Goal: Information Seeking & Learning: Learn about a topic

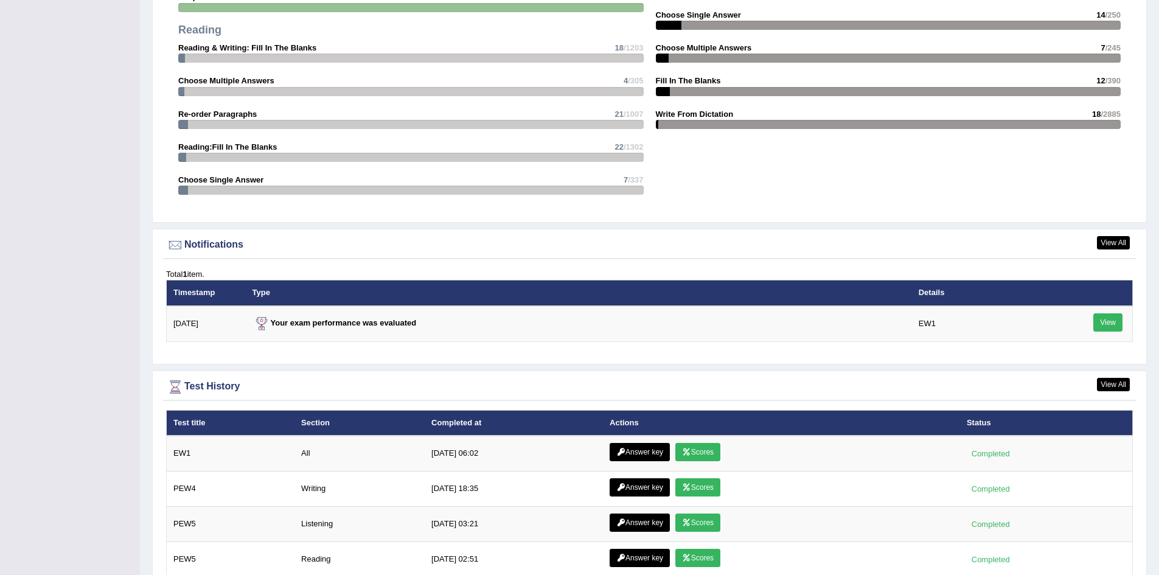
scroll to position [1541, 0]
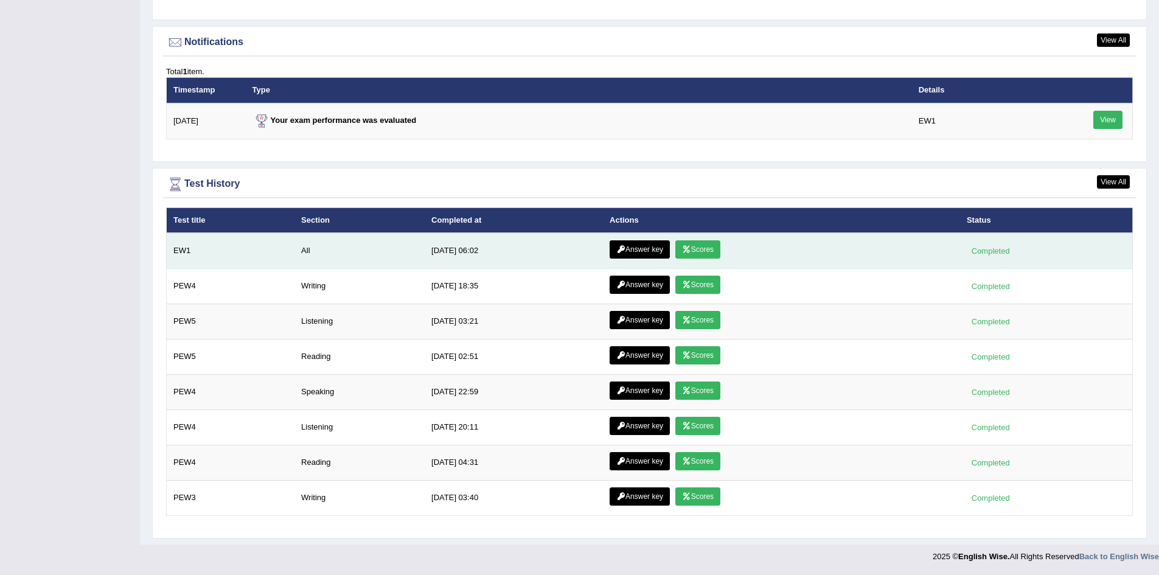
click at [696, 246] on link "Scores" at bounding box center [697, 249] width 45 height 18
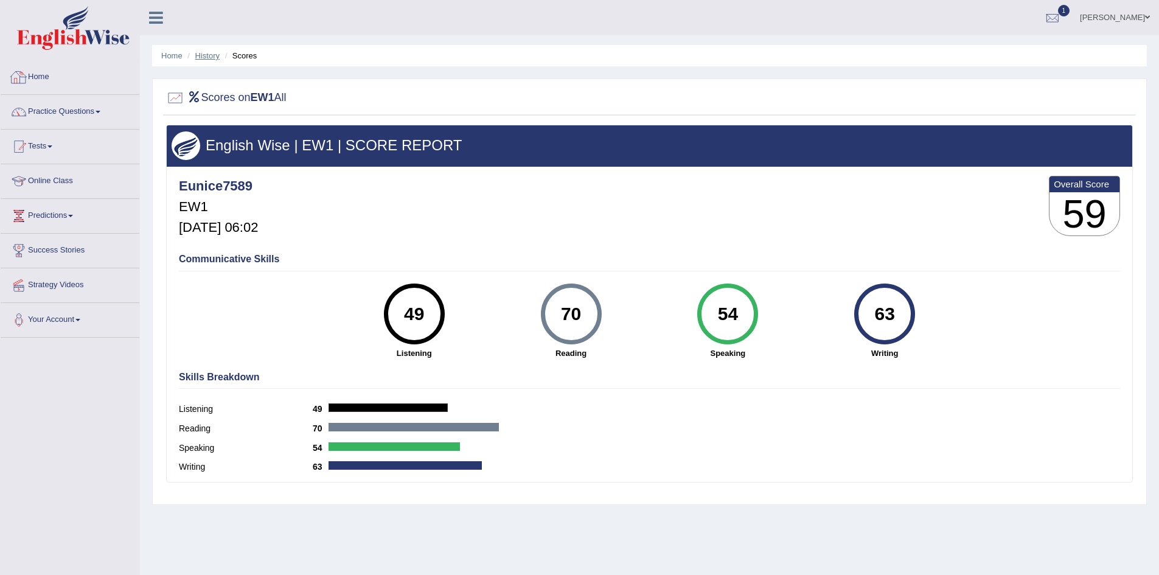
click at [213, 57] on link "History" at bounding box center [207, 55] width 24 height 9
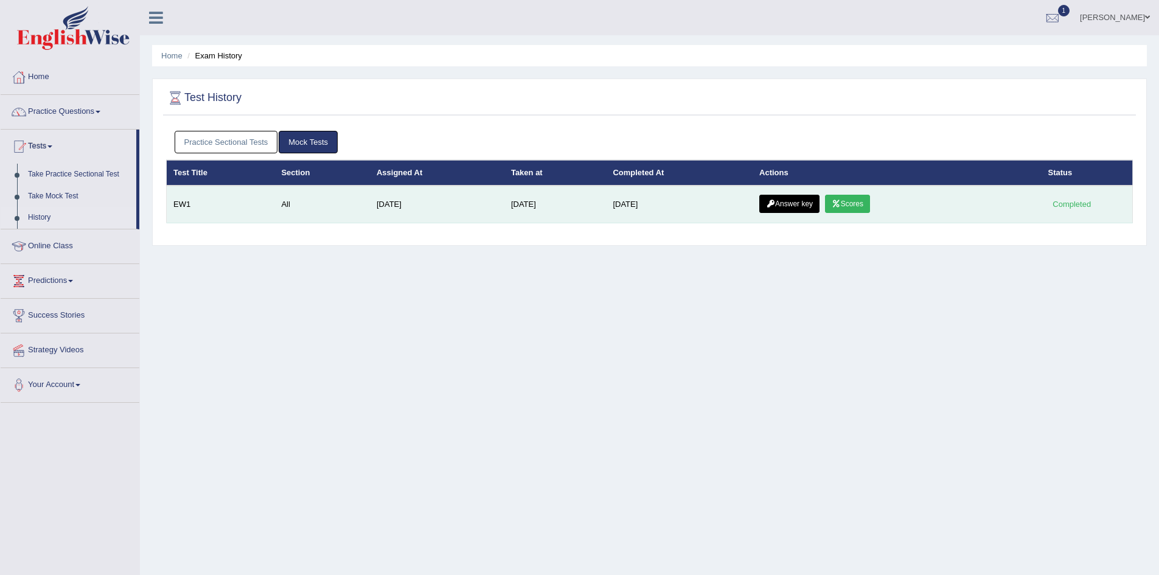
click at [799, 207] on link "Answer key" at bounding box center [789, 204] width 60 height 18
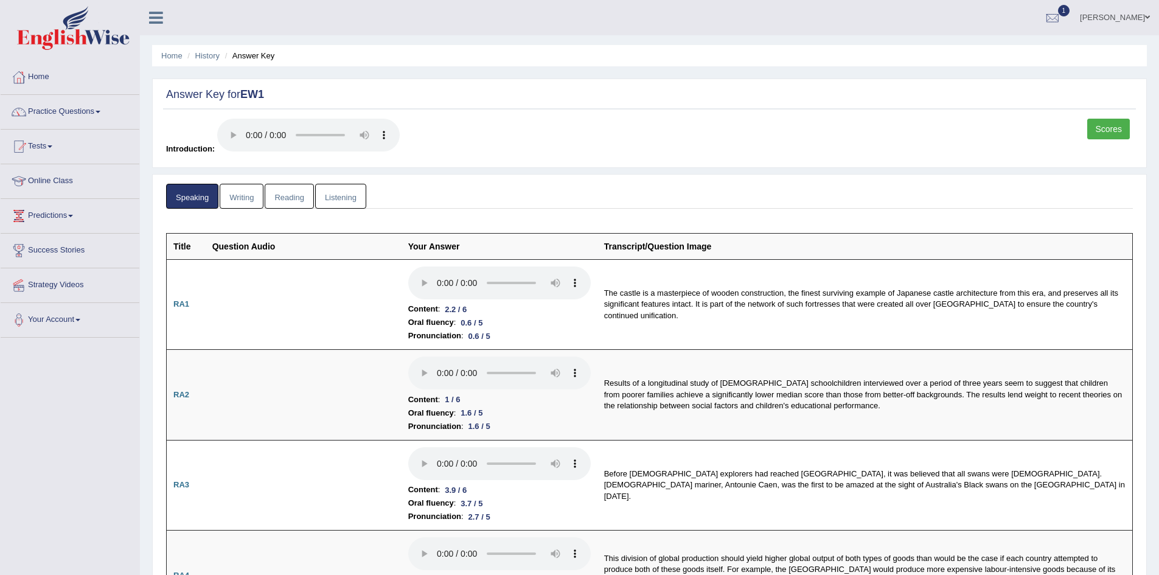
click at [224, 193] on link "Writing" at bounding box center [242, 196] width 44 height 25
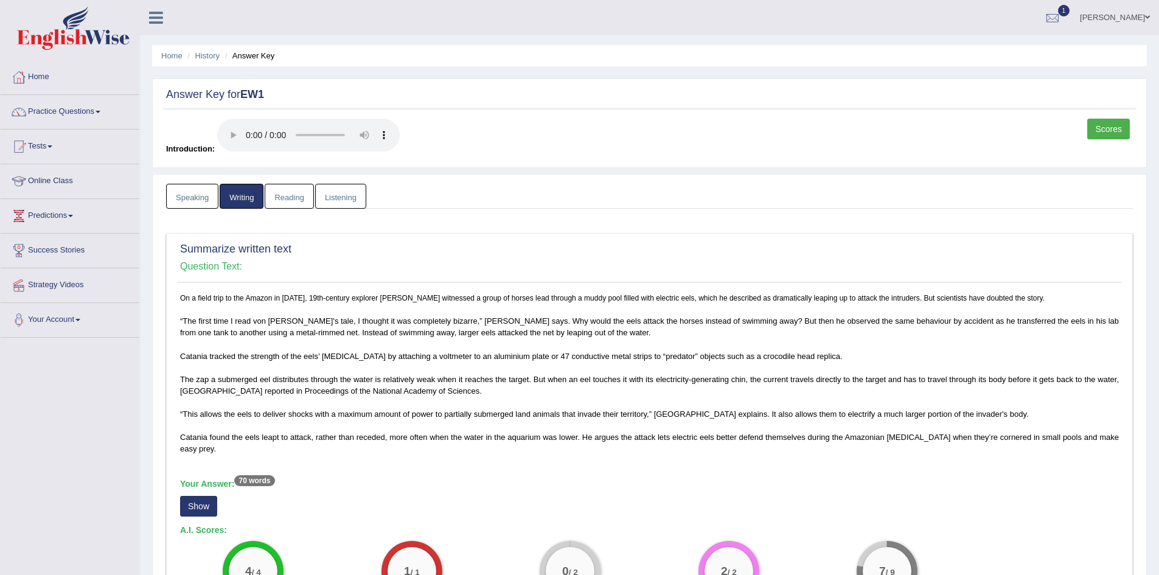
click at [197, 195] on link "Speaking" at bounding box center [192, 196] width 52 height 25
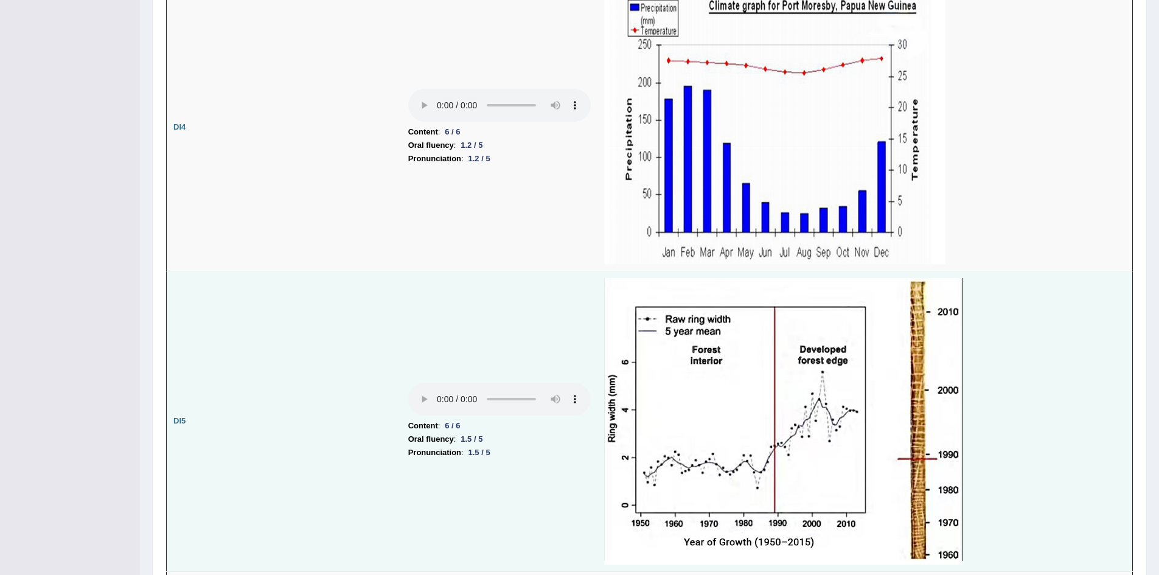
scroll to position [2676, 0]
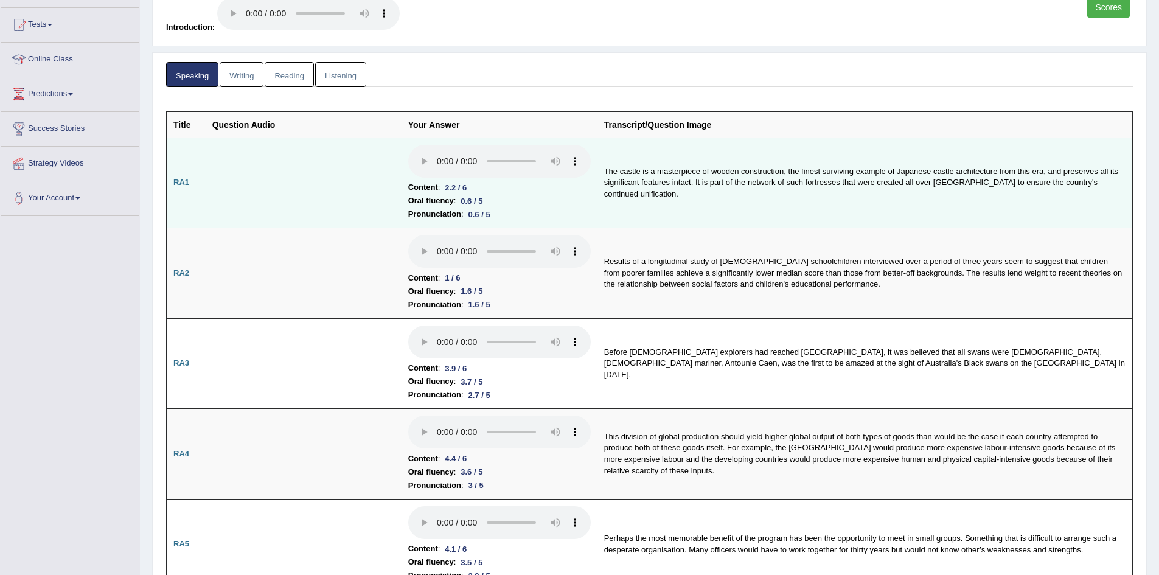
scroll to position [0, 0]
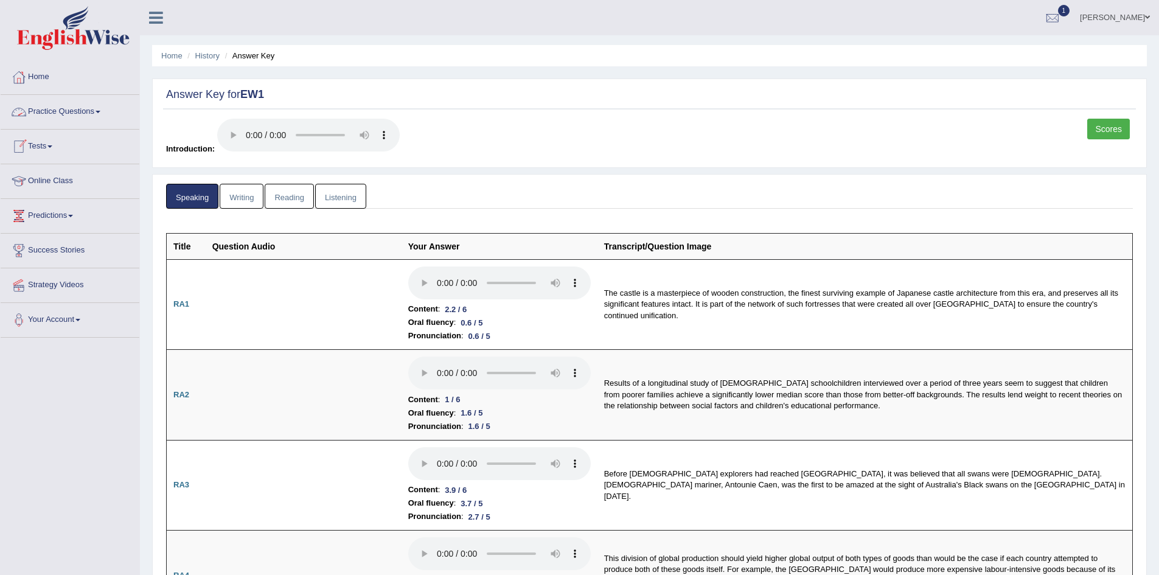
click at [100, 111] on span at bounding box center [98, 112] width 5 height 2
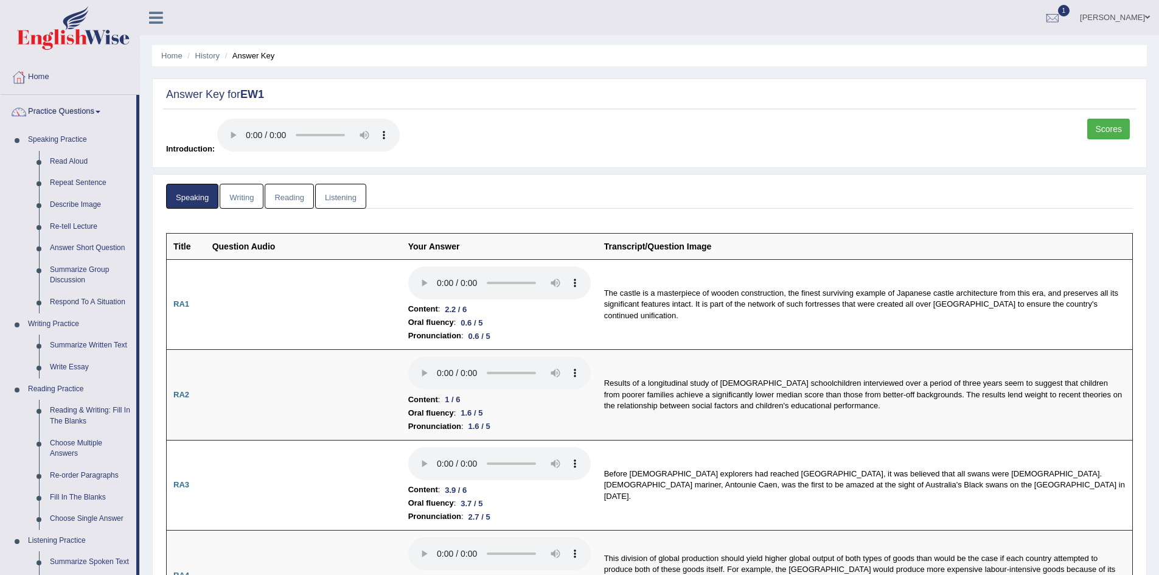
drag, startPoint x: 341, startPoint y: 197, endPoint x: 356, endPoint y: 206, distance: 17.7
click at [341, 197] on link "Listening" at bounding box center [340, 196] width 51 height 25
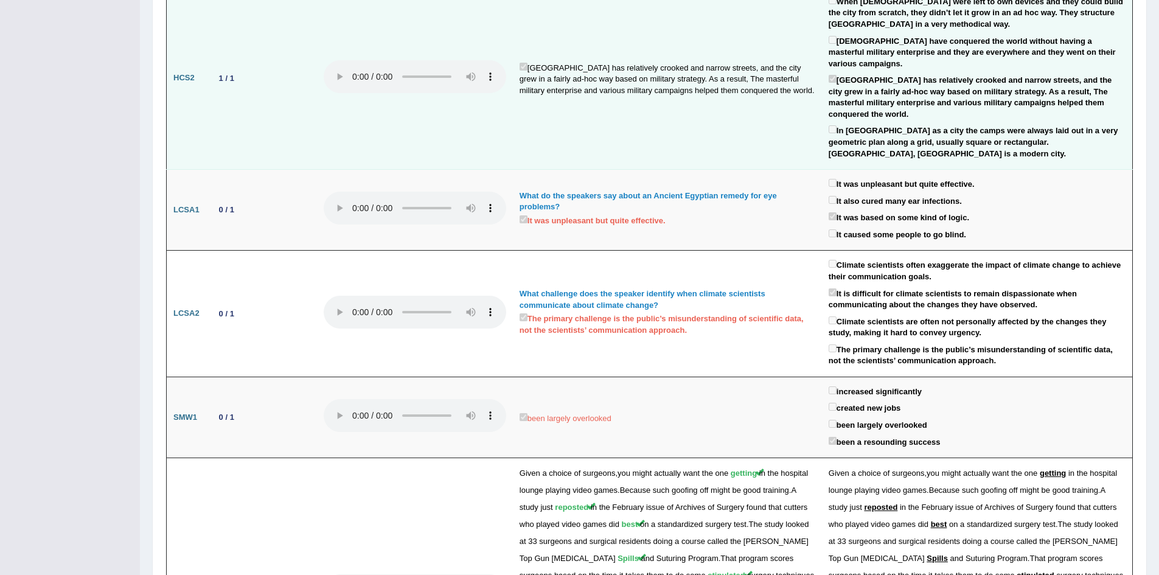
scroll to position [1156, 0]
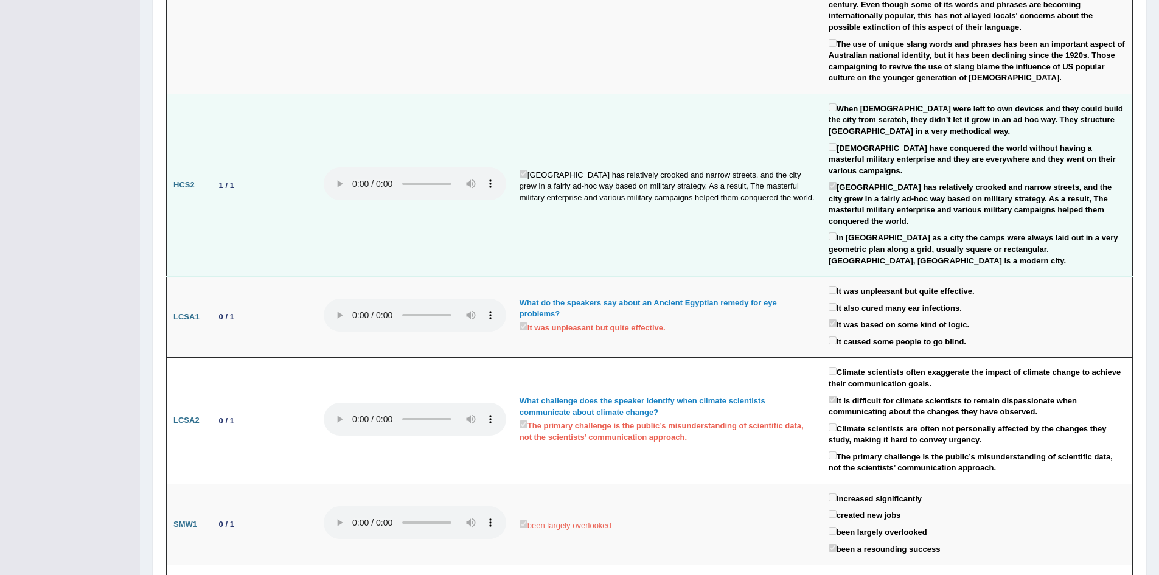
click at [681, 218] on td "Rome City has relatively crooked and narrow streets, and the city grew in a fai…" at bounding box center [667, 185] width 309 height 182
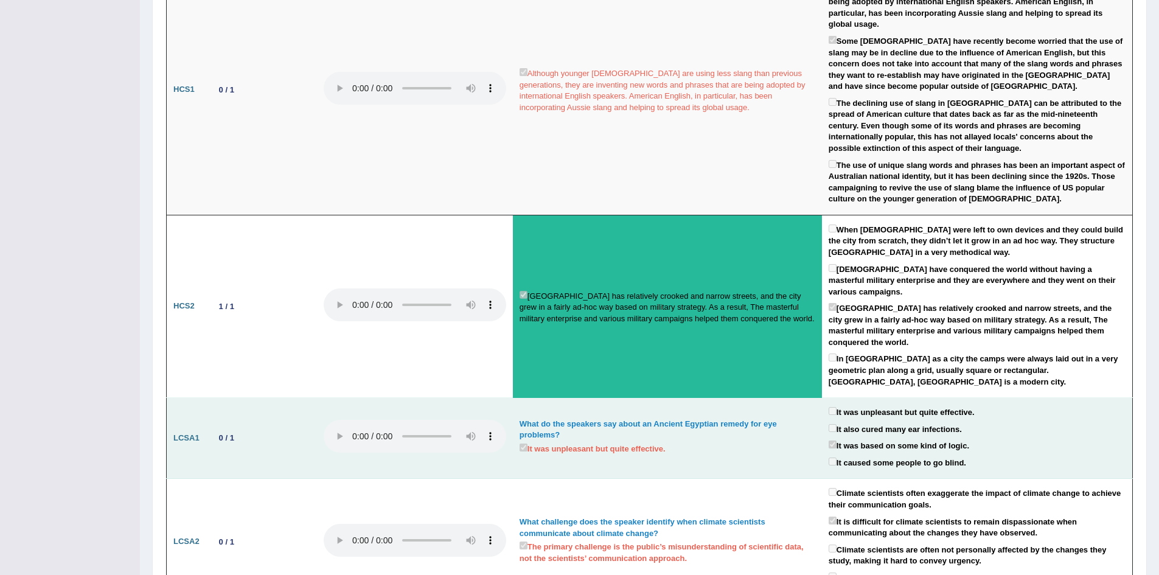
scroll to position [1034, 0]
click at [673, 410] on td "What do the speakers say about an Ancient Egyptian remedy for eye problems? It …" at bounding box center [667, 438] width 309 height 81
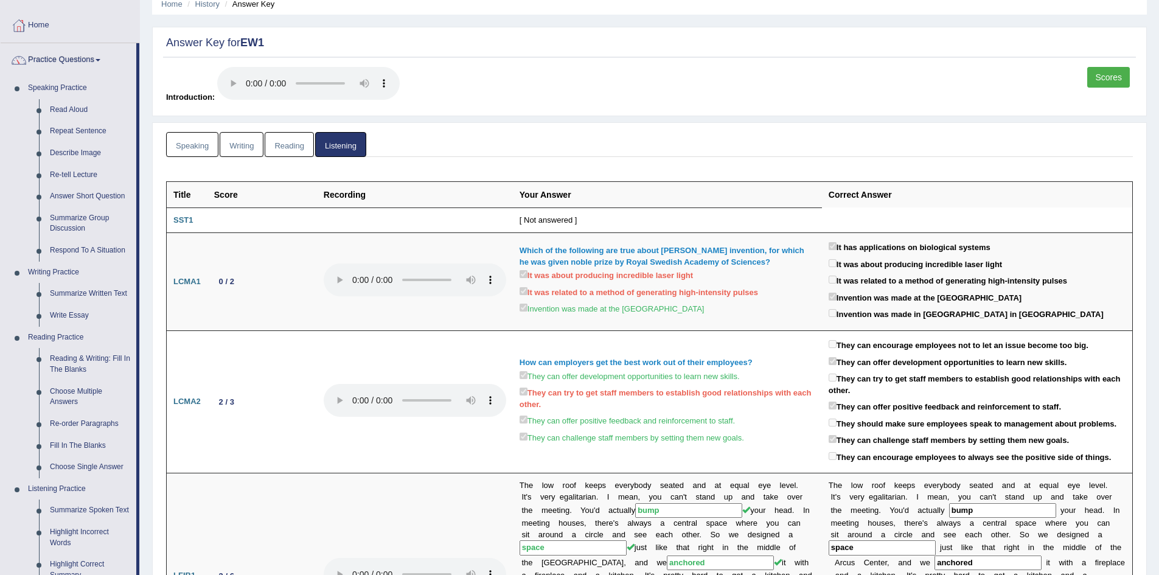
scroll to position [0, 0]
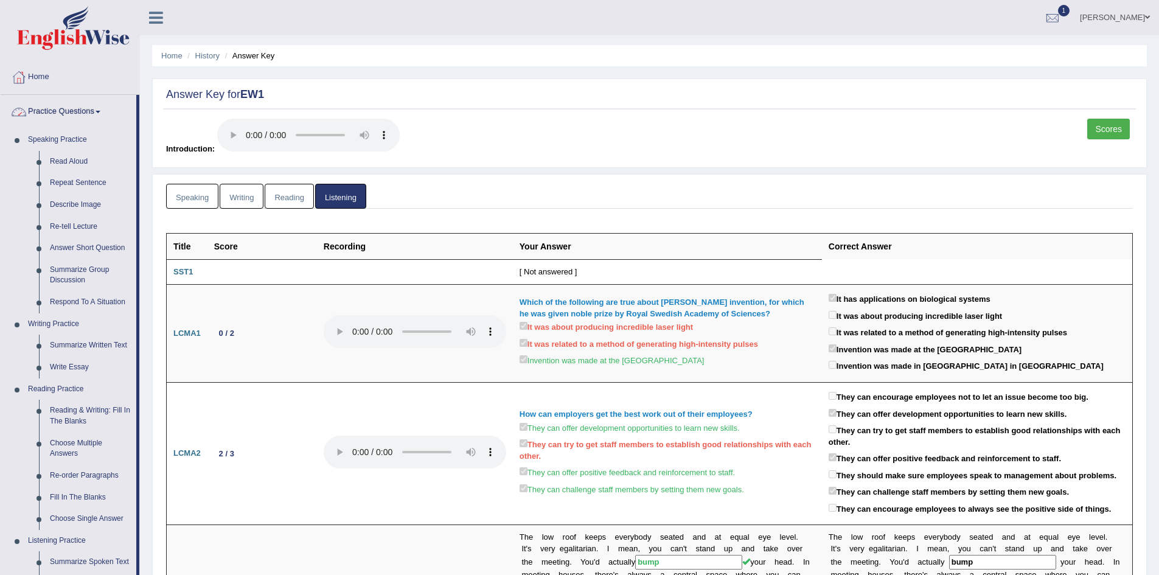
click at [100, 112] on span at bounding box center [98, 112] width 5 height 2
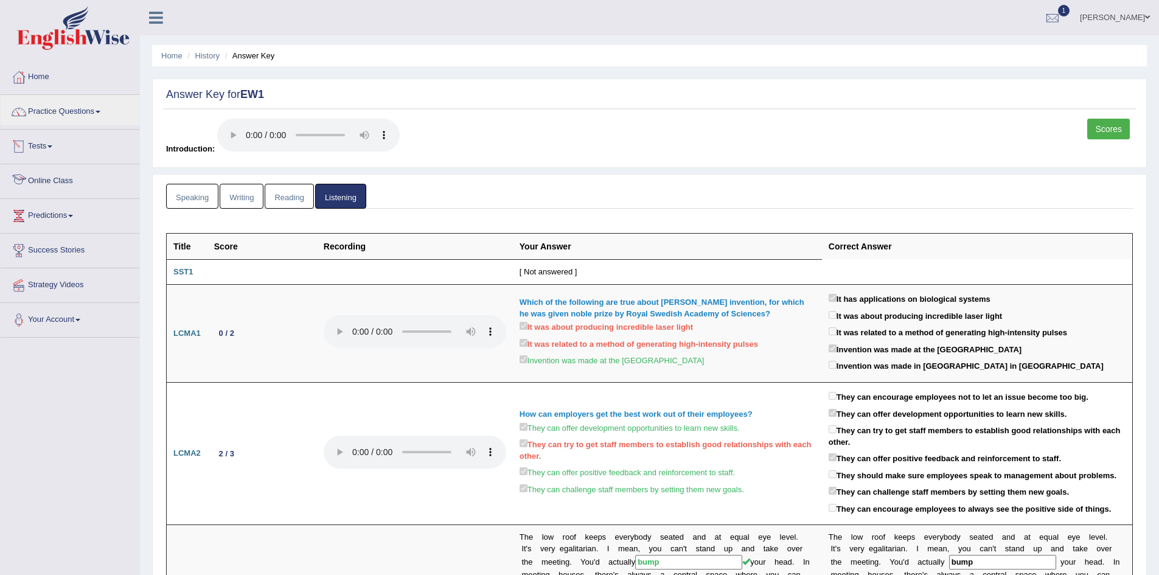
click at [44, 147] on link "Tests" at bounding box center [70, 145] width 139 height 30
click at [93, 112] on link "Practice Questions" at bounding box center [70, 110] width 139 height 30
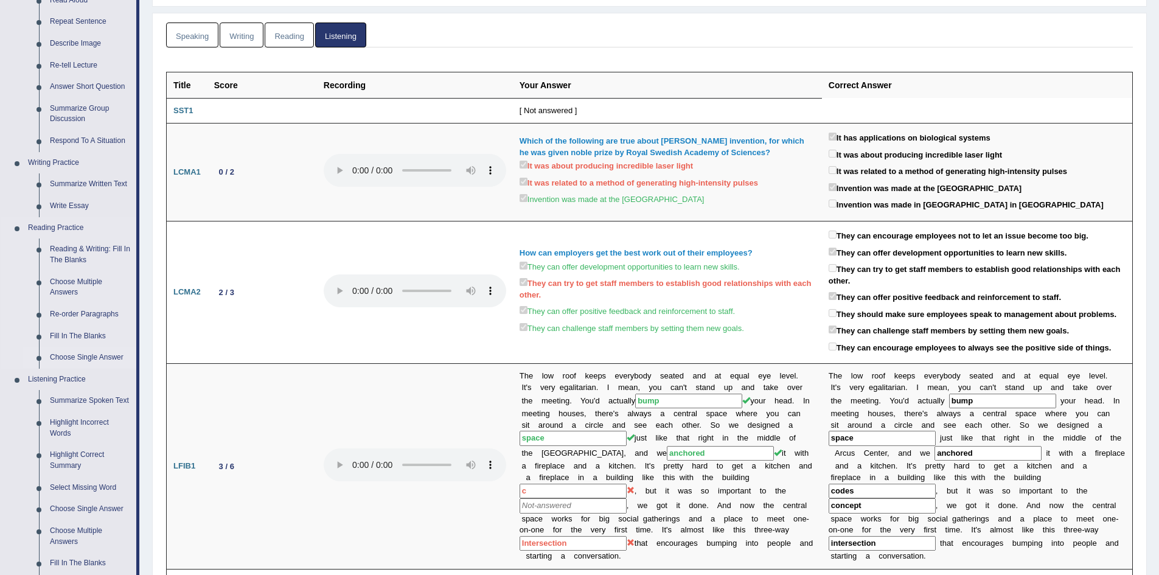
scroll to position [182, 0]
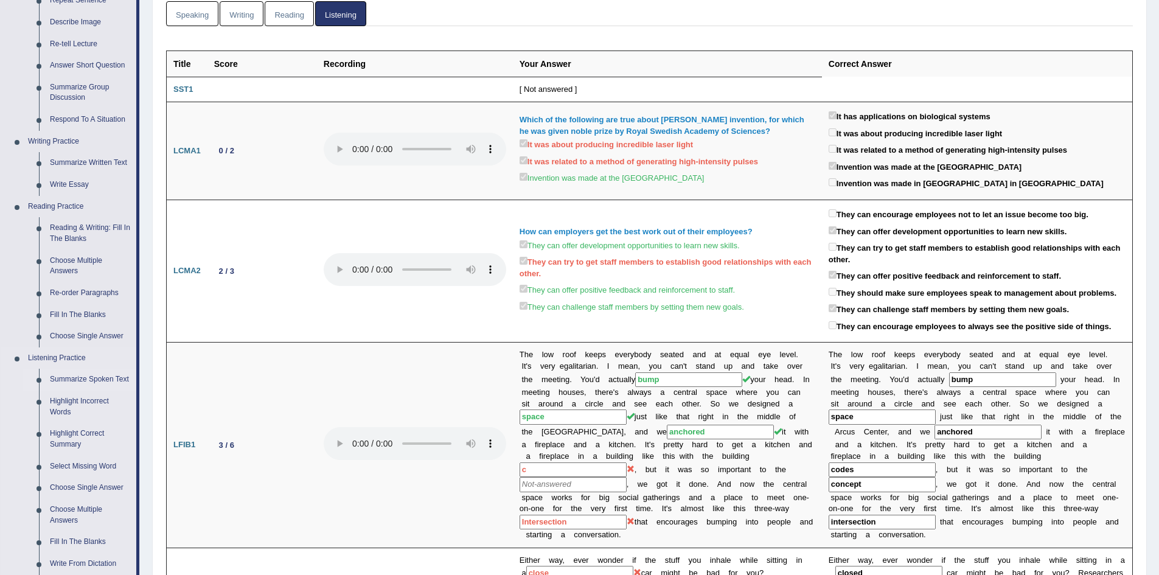
click at [92, 378] on link "Summarize Spoken Text" at bounding box center [90, 380] width 92 height 22
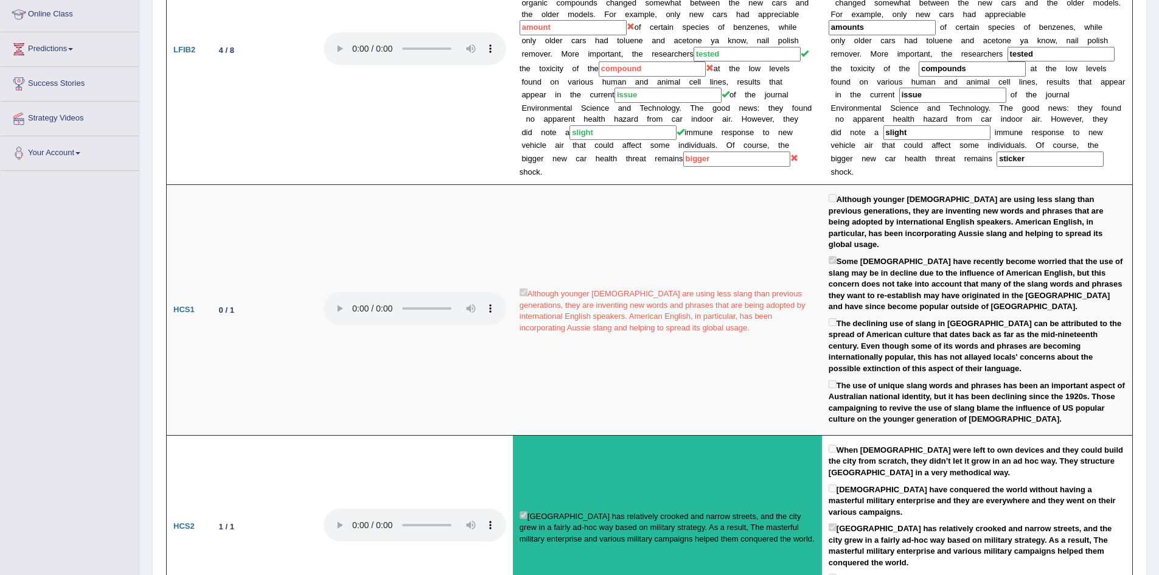
scroll to position [728, 0]
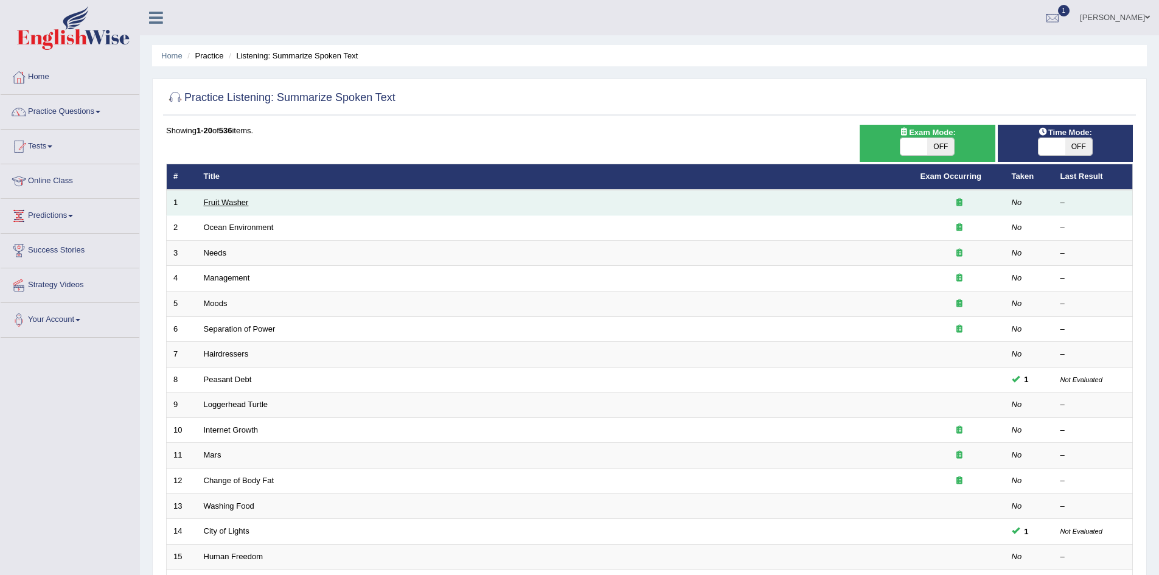
click at [241, 200] on link "Fruit Washer" at bounding box center [226, 202] width 45 height 9
